Goal: Task Accomplishment & Management: Use online tool/utility

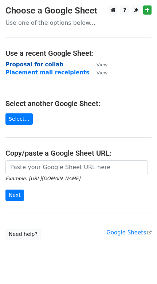
click at [42, 64] on strong "Proposal for collab" at bounding box center [34, 64] width 58 height 7
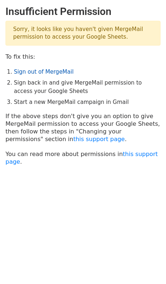
click at [28, 73] on link "Sign out of MergeMail" at bounding box center [44, 72] width 60 height 7
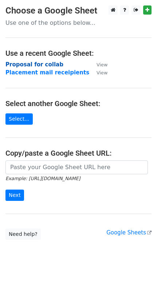
click at [49, 63] on strong "Proposal for collab" at bounding box center [34, 64] width 58 height 7
click at [40, 66] on strong "Proposal for collab" at bounding box center [34, 64] width 58 height 7
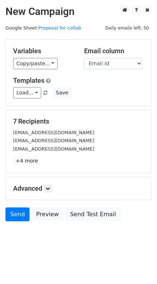
scroll to position [1, 0]
click at [46, 188] on link at bounding box center [48, 189] width 8 height 8
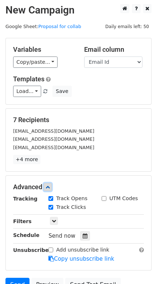
scroll to position [74, 0]
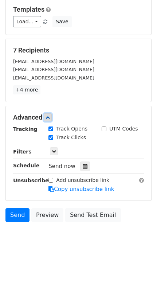
click at [50, 118] on icon at bounding box center [48, 117] width 4 height 4
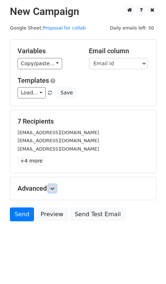
scroll to position [1, 0]
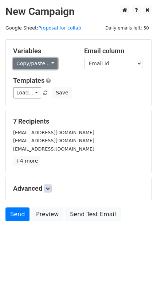
click at [42, 66] on link "Copy/paste..." at bounding box center [35, 63] width 45 height 11
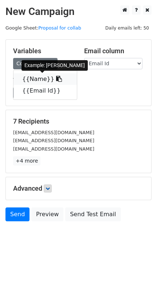
click at [40, 82] on link "{{Name}}" at bounding box center [46, 79] width 64 height 12
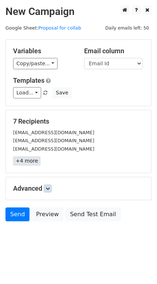
click at [28, 161] on link "+4 more" at bounding box center [26, 161] width 27 height 9
